Goal: Transaction & Acquisition: Purchase product/service

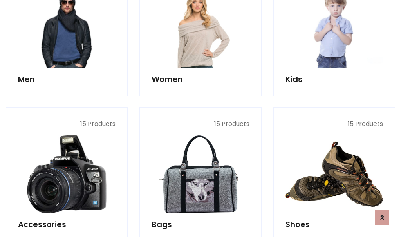
scroll to position [262, 0]
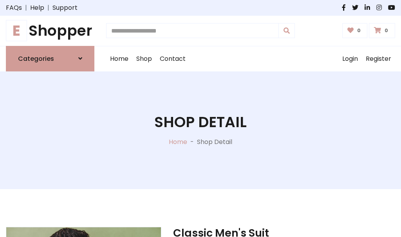
click at [50, 31] on h1 "E Shopper" at bounding box center [50, 31] width 89 height 18
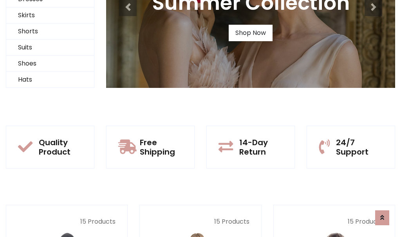
scroll to position [76, 0]
